Goal: Task Accomplishment & Management: Manage account settings

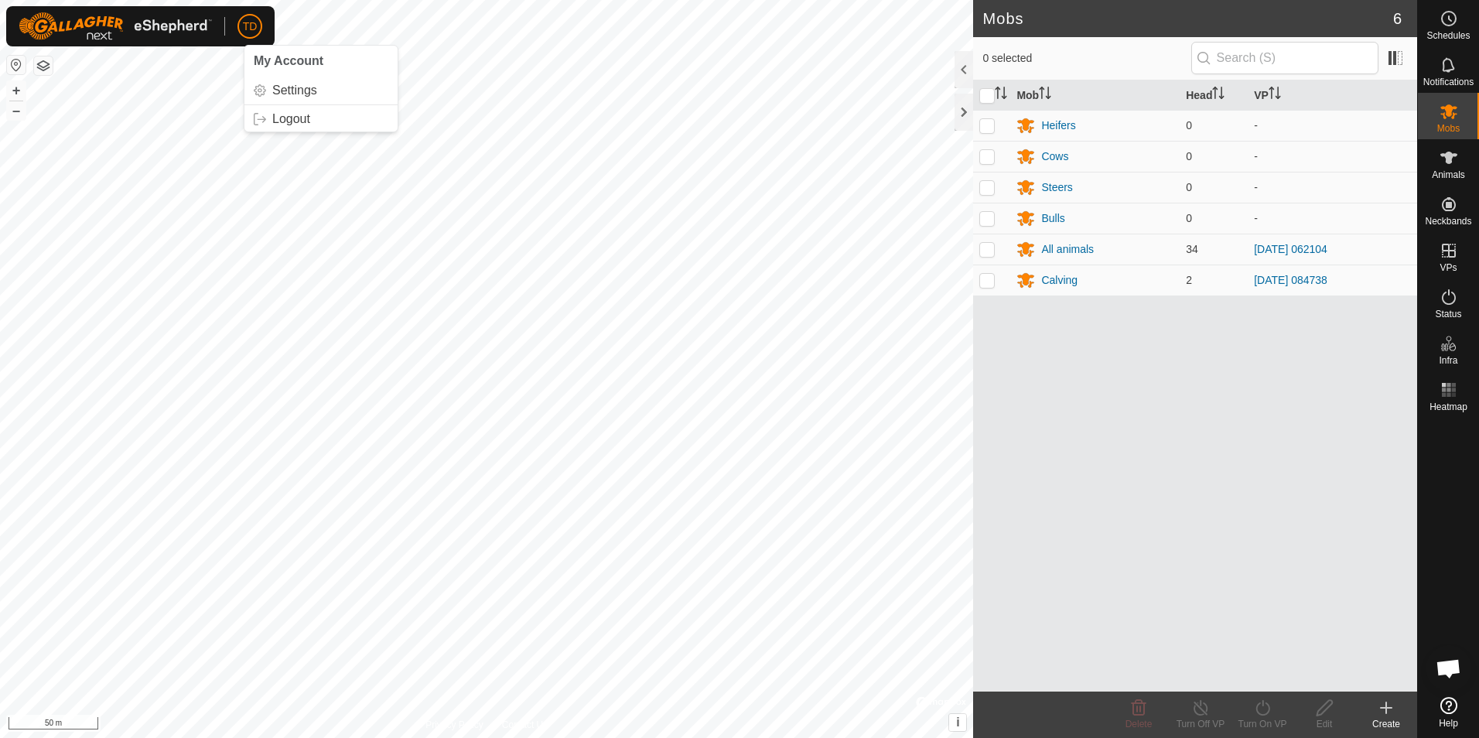
click at [246, 25] on span "TD" at bounding box center [250, 27] width 15 height 16
click at [294, 116] on link "Logout" at bounding box center [320, 119] width 153 height 25
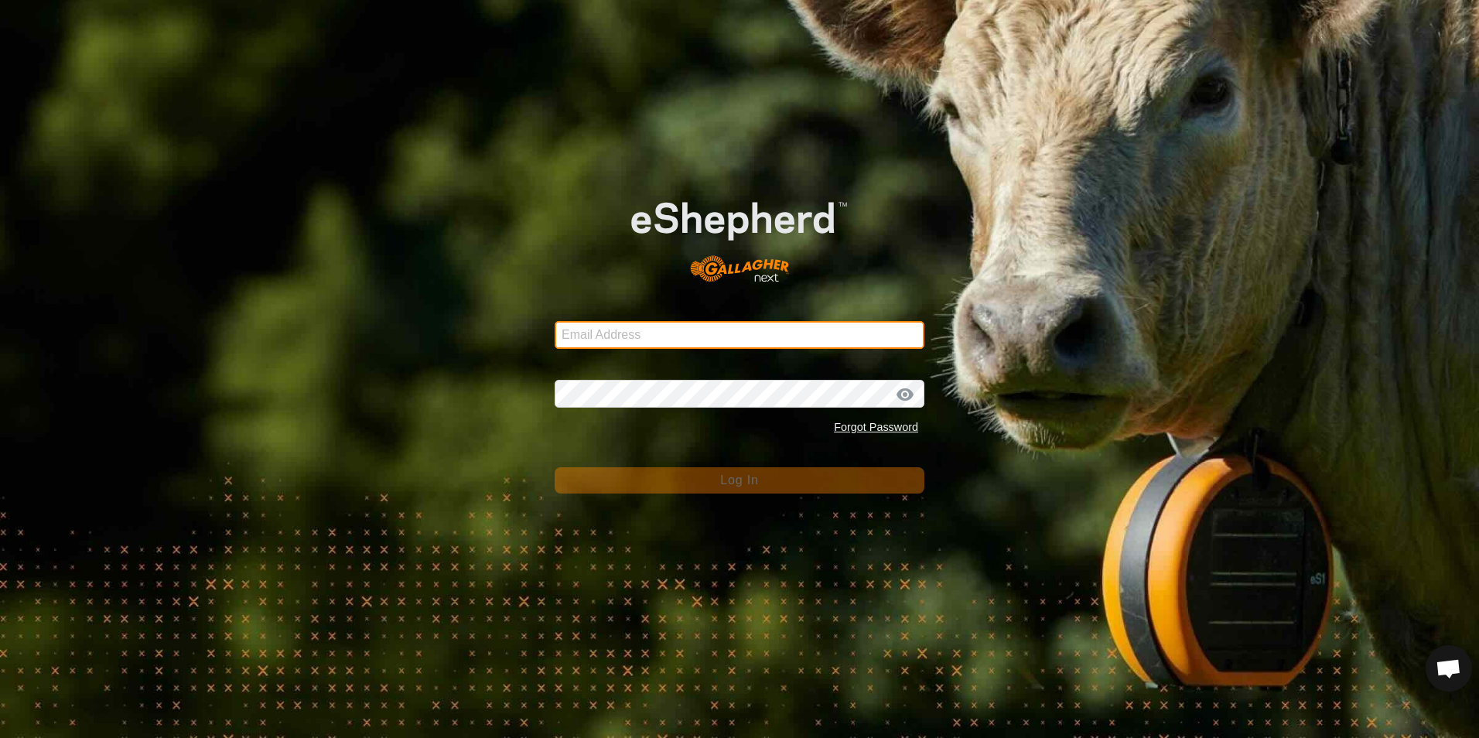
type input "[EMAIL_ADDRESS][DOMAIN_NAME]"
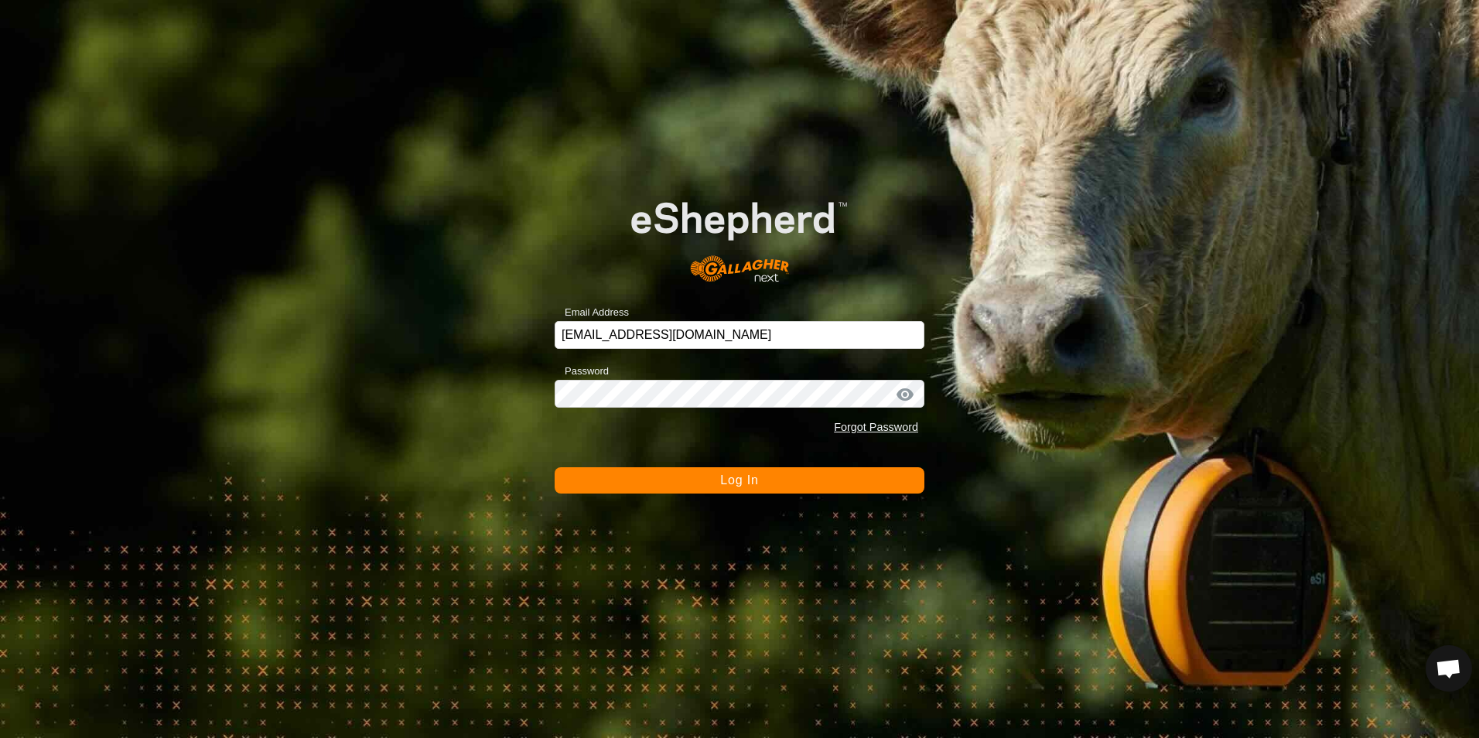
click at [733, 480] on span "Log In" at bounding box center [739, 479] width 38 height 13
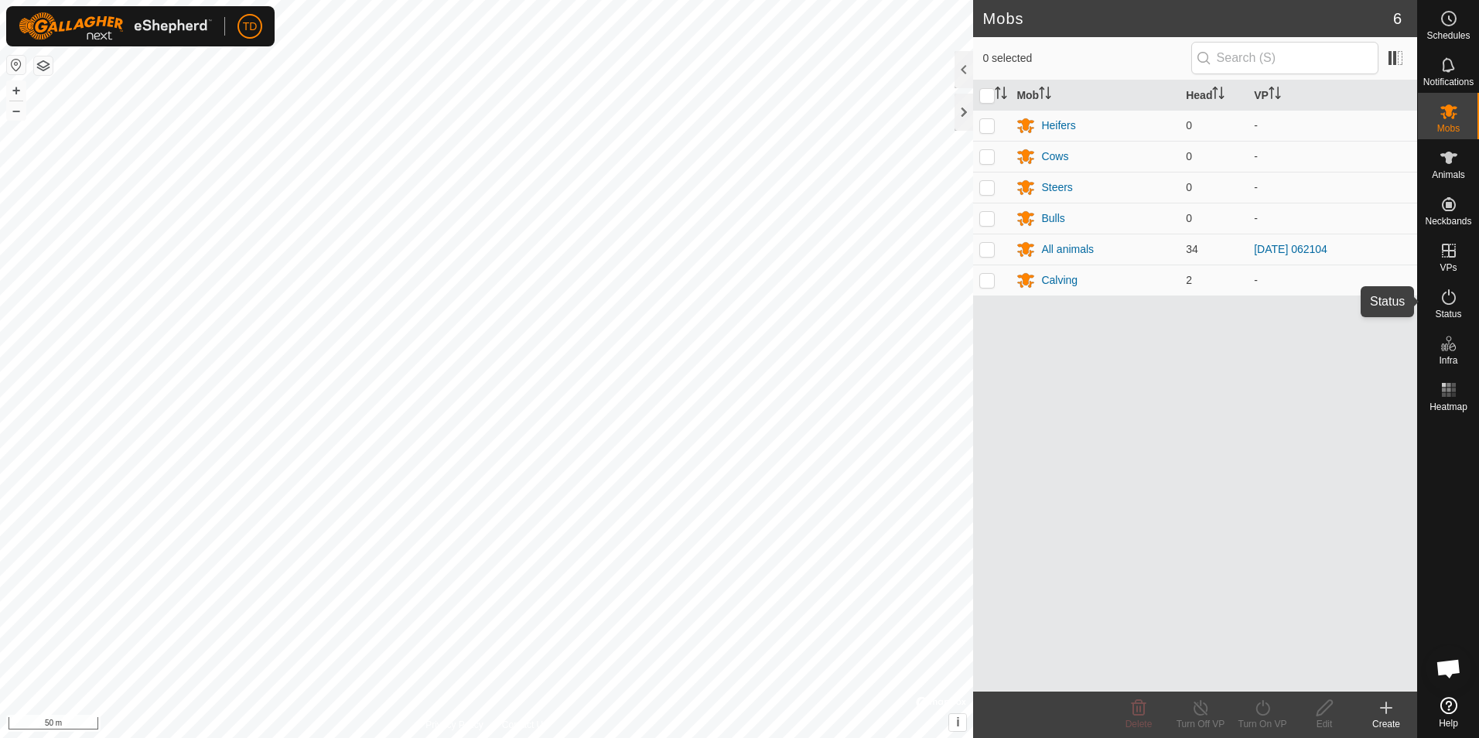
click at [1451, 295] on icon at bounding box center [1449, 297] width 19 height 19
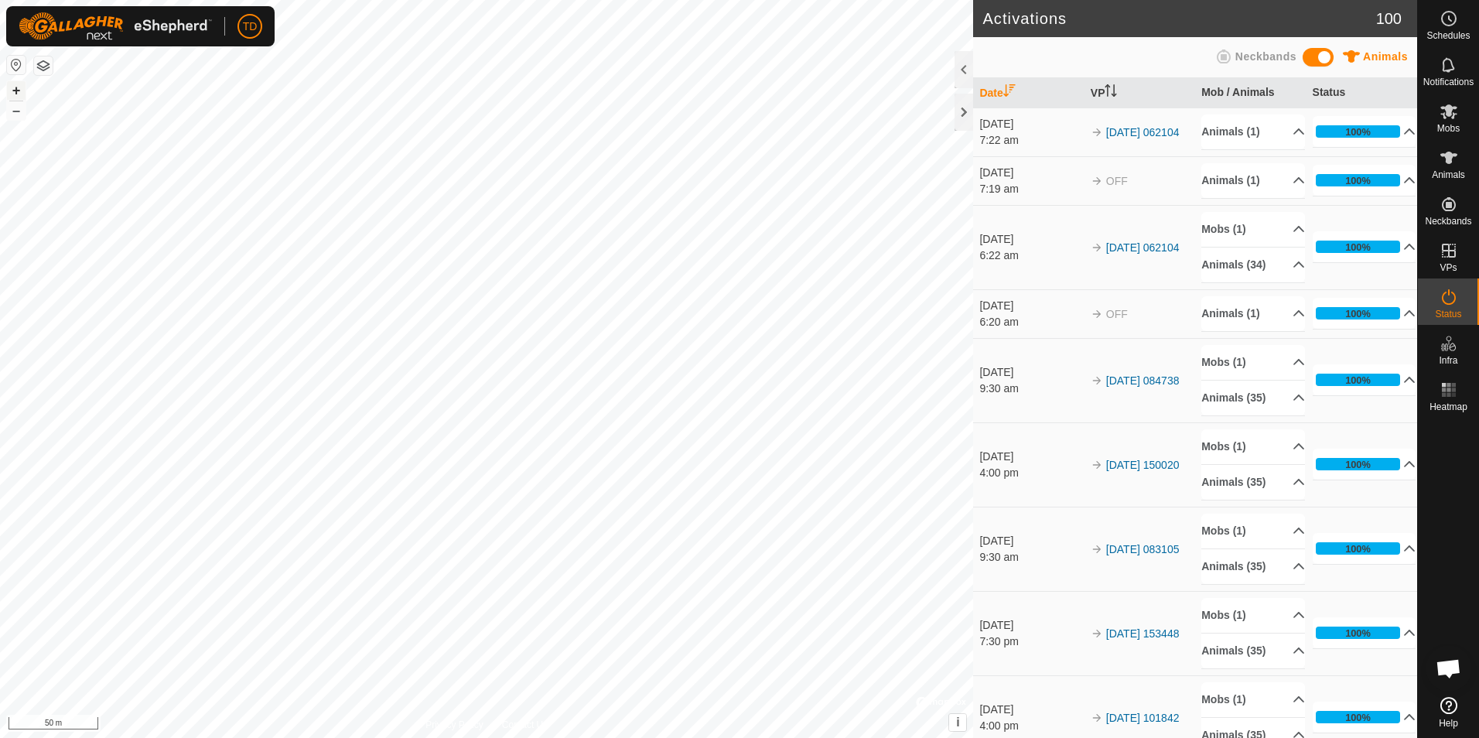
click at [13, 95] on button "+" at bounding box center [16, 90] width 19 height 19
